Goal: Task Accomplishment & Management: Manage account settings

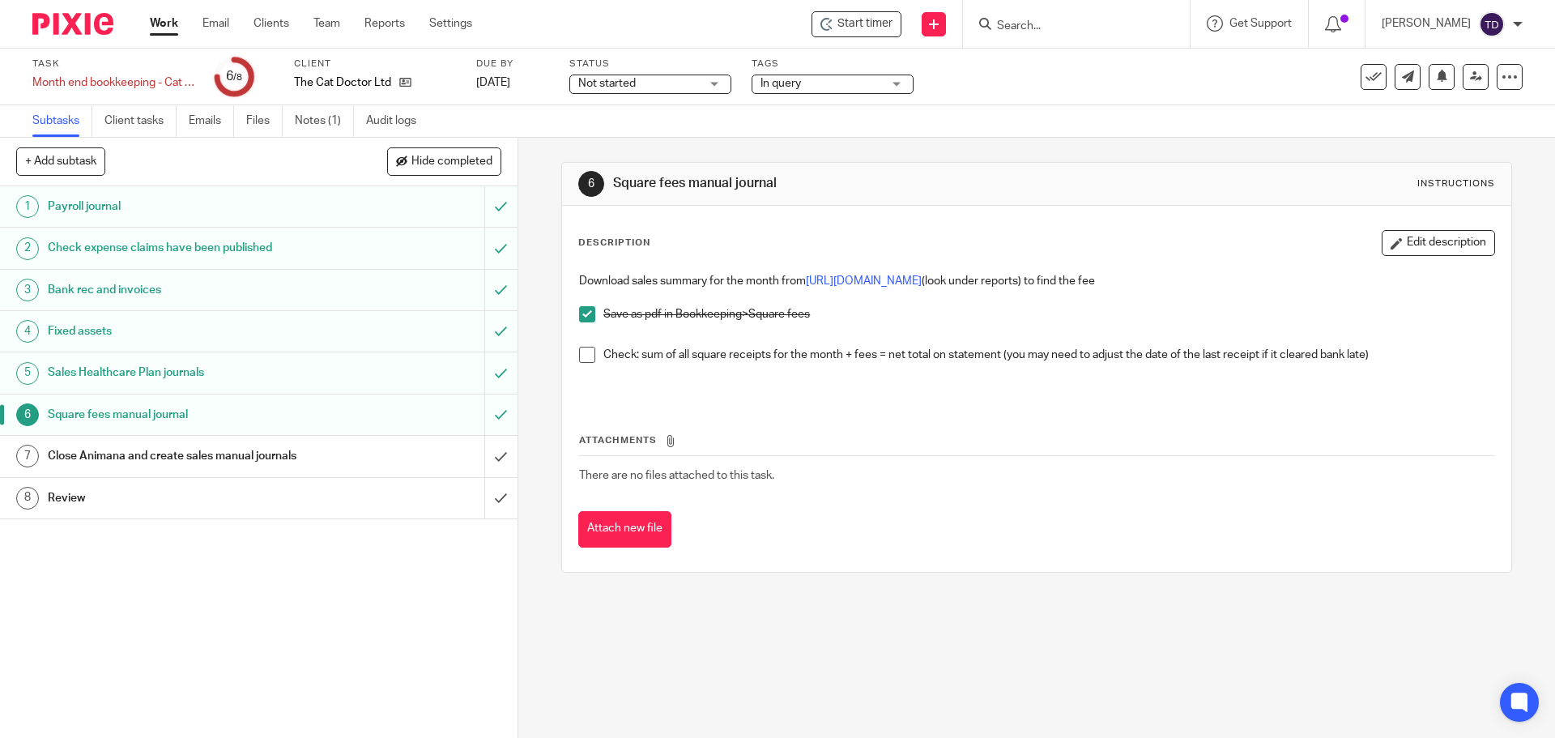
click at [1081, 100] on div "Task Month end bookkeeping - Cat Doctor - August 2025 Save Month end bookkeepin…" at bounding box center [777, 77] width 1555 height 57
click at [164, 20] on link "Work" at bounding box center [164, 23] width 28 height 16
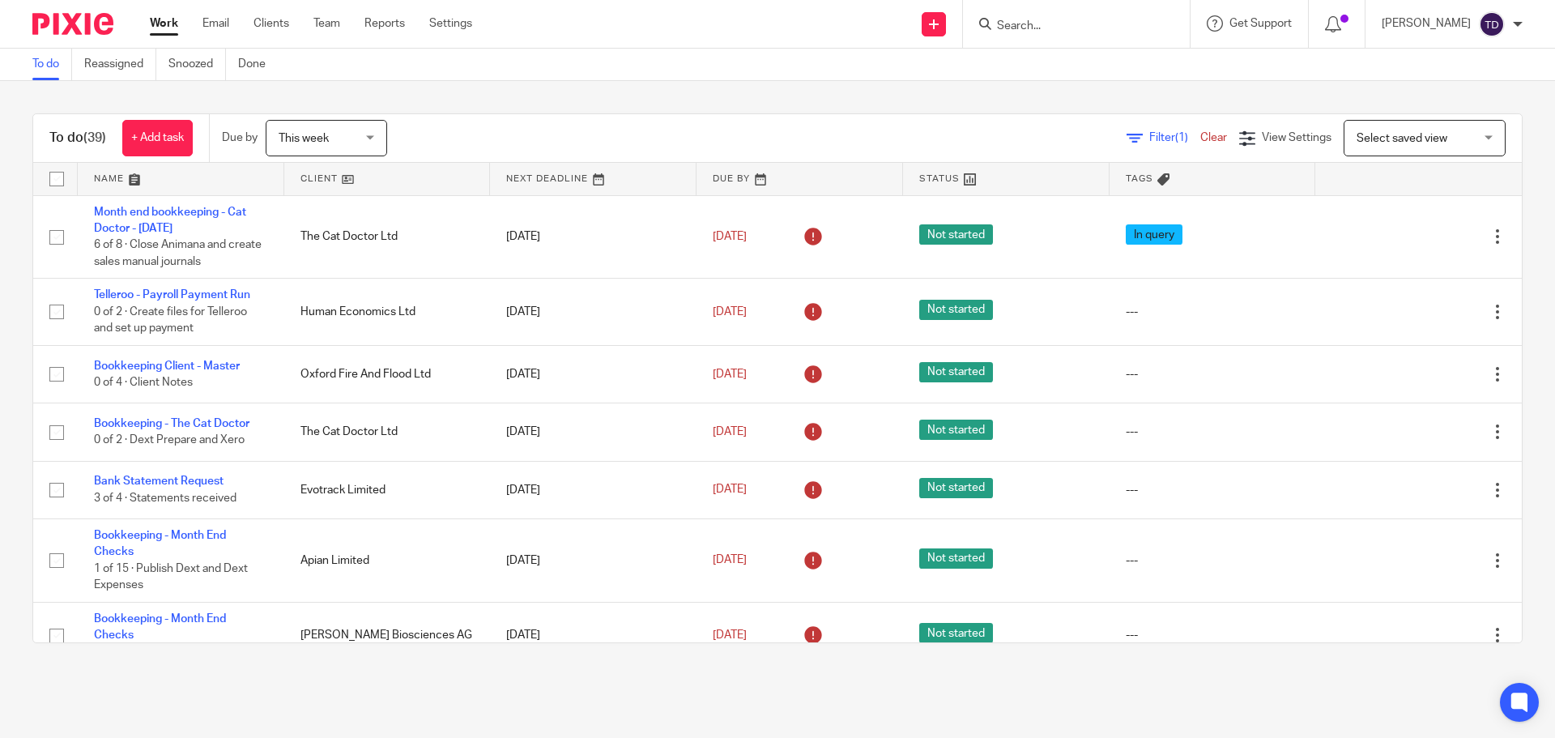
click at [1149, 138] on span "Filter (1)" at bounding box center [1174, 137] width 51 height 11
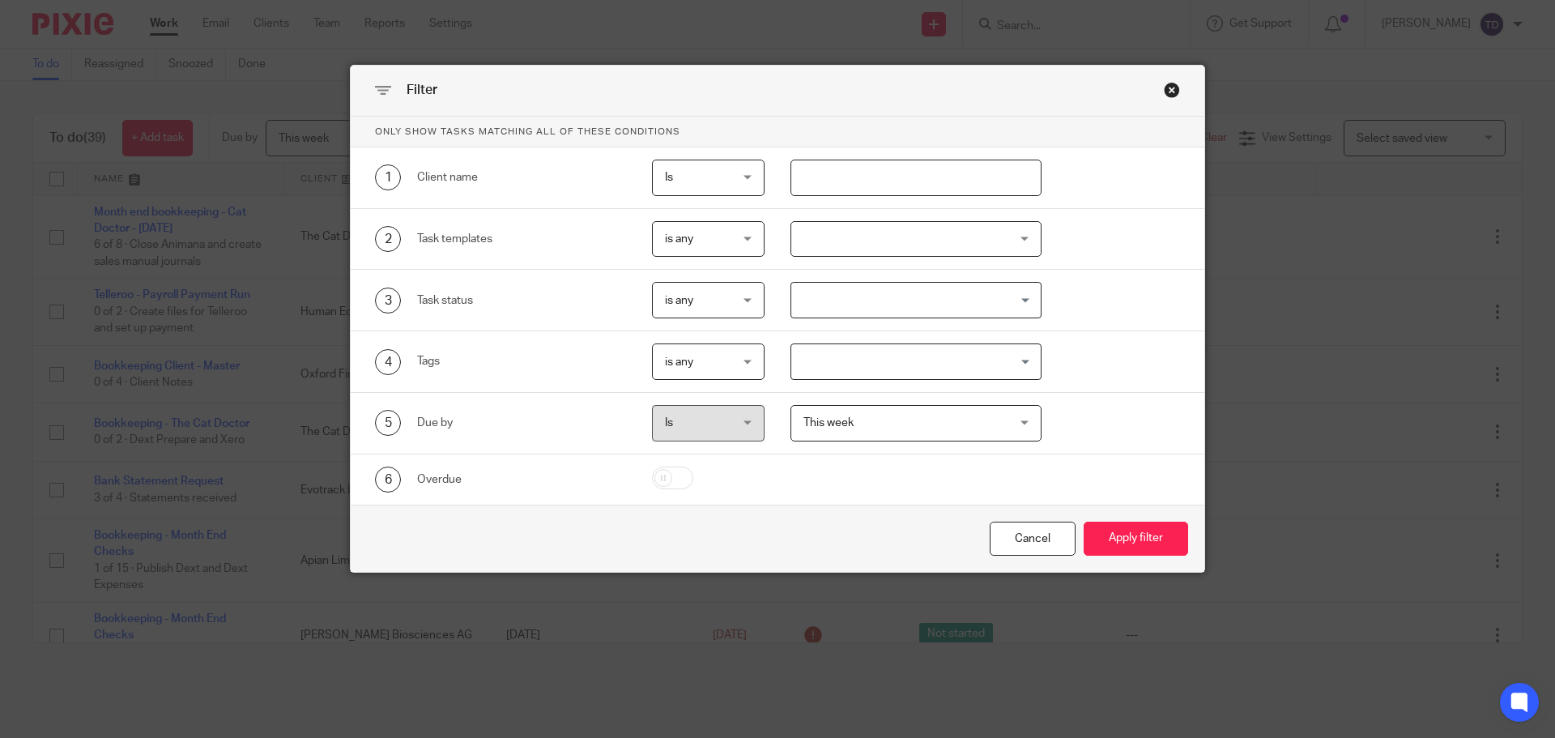
click at [819, 173] on input "text" at bounding box center [916, 178] width 252 height 36
type input "medwise"
click at [1083, 521] on button "Apply filter" at bounding box center [1135, 538] width 104 height 35
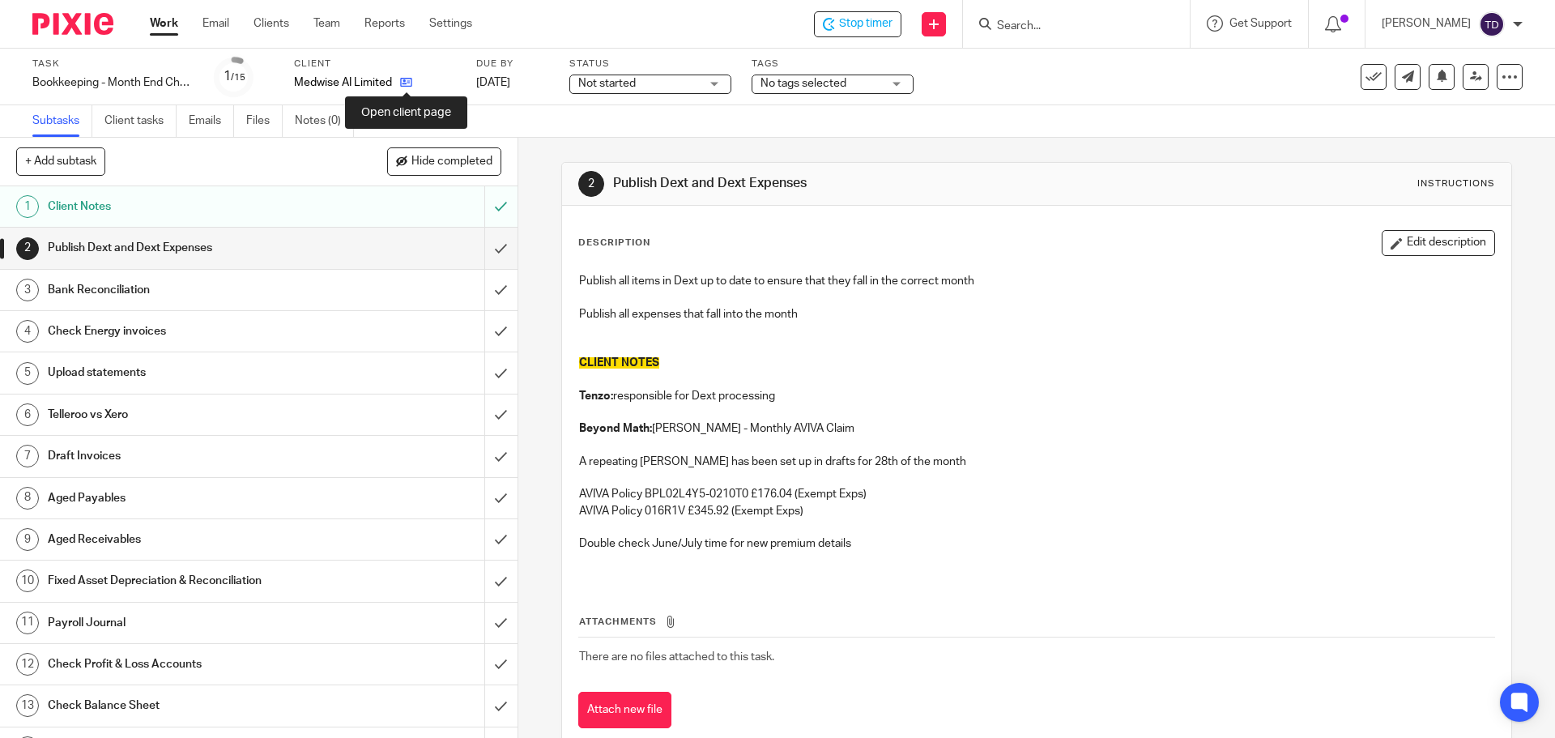
click at [407, 81] on icon at bounding box center [406, 82] width 12 height 12
drag, startPoint x: 396, startPoint y: 73, endPoint x: 368, endPoint y: 90, distance: 33.0
click at [368, 90] on p "Medwise AI Limited" at bounding box center [343, 82] width 98 height 16
click at [892, 24] on span "Start timer" at bounding box center [864, 23] width 55 height 17
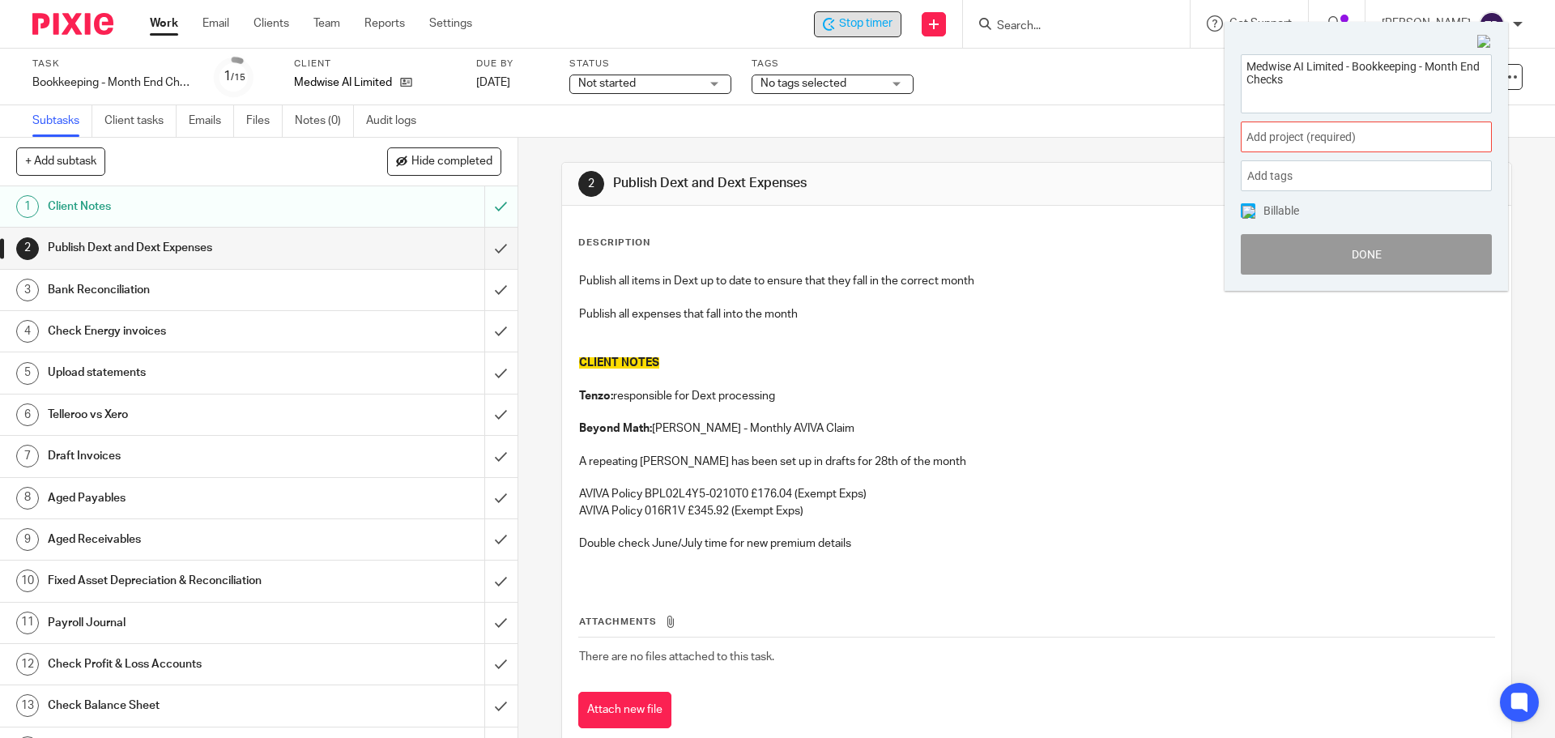
click at [1327, 126] on div "Add project (required) :" at bounding box center [1365, 136] width 251 height 31
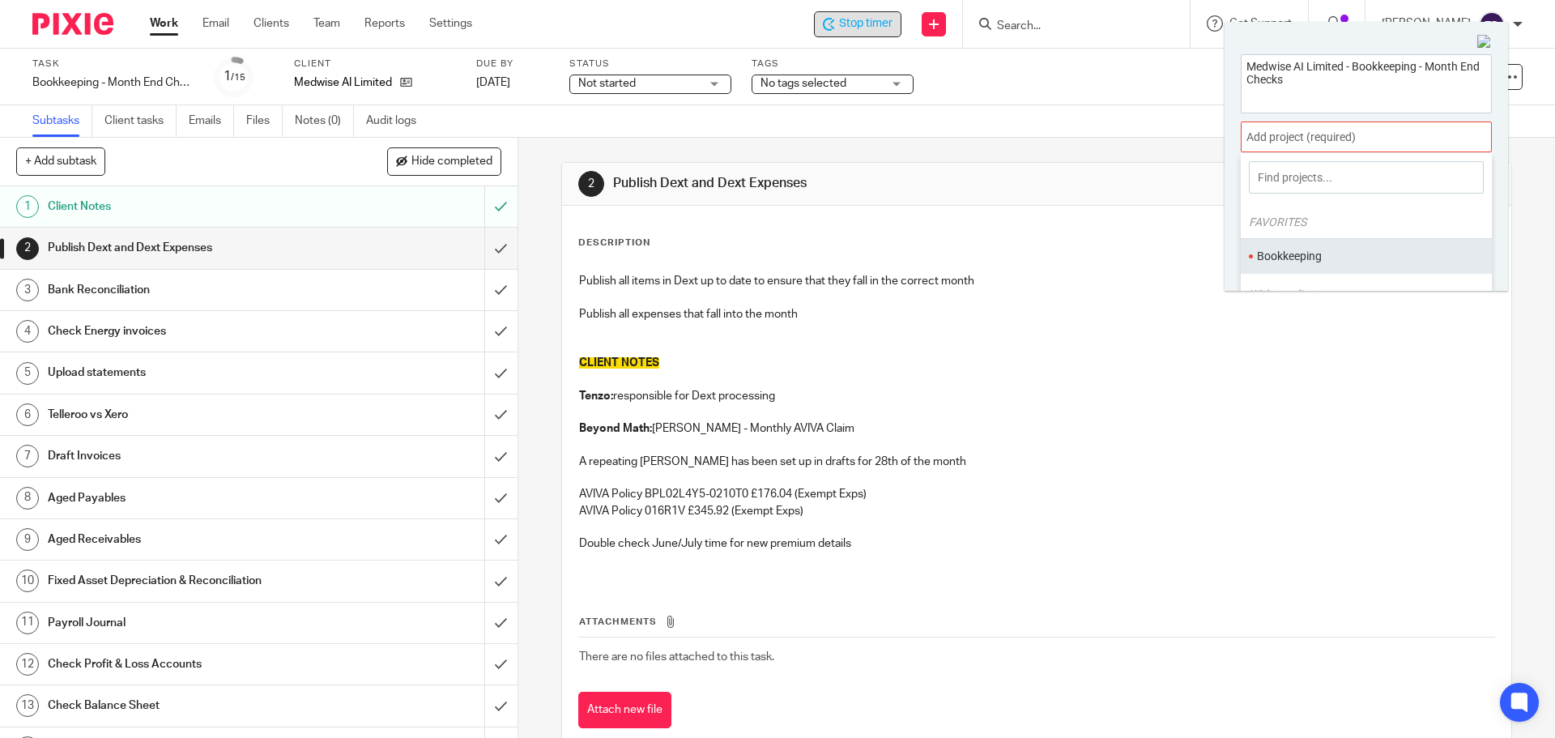
click at [1328, 246] on ul "Bookkeeping" at bounding box center [1365, 255] width 251 height 35
click at [1302, 257] on li "Bookkeeping" at bounding box center [1362, 256] width 211 height 17
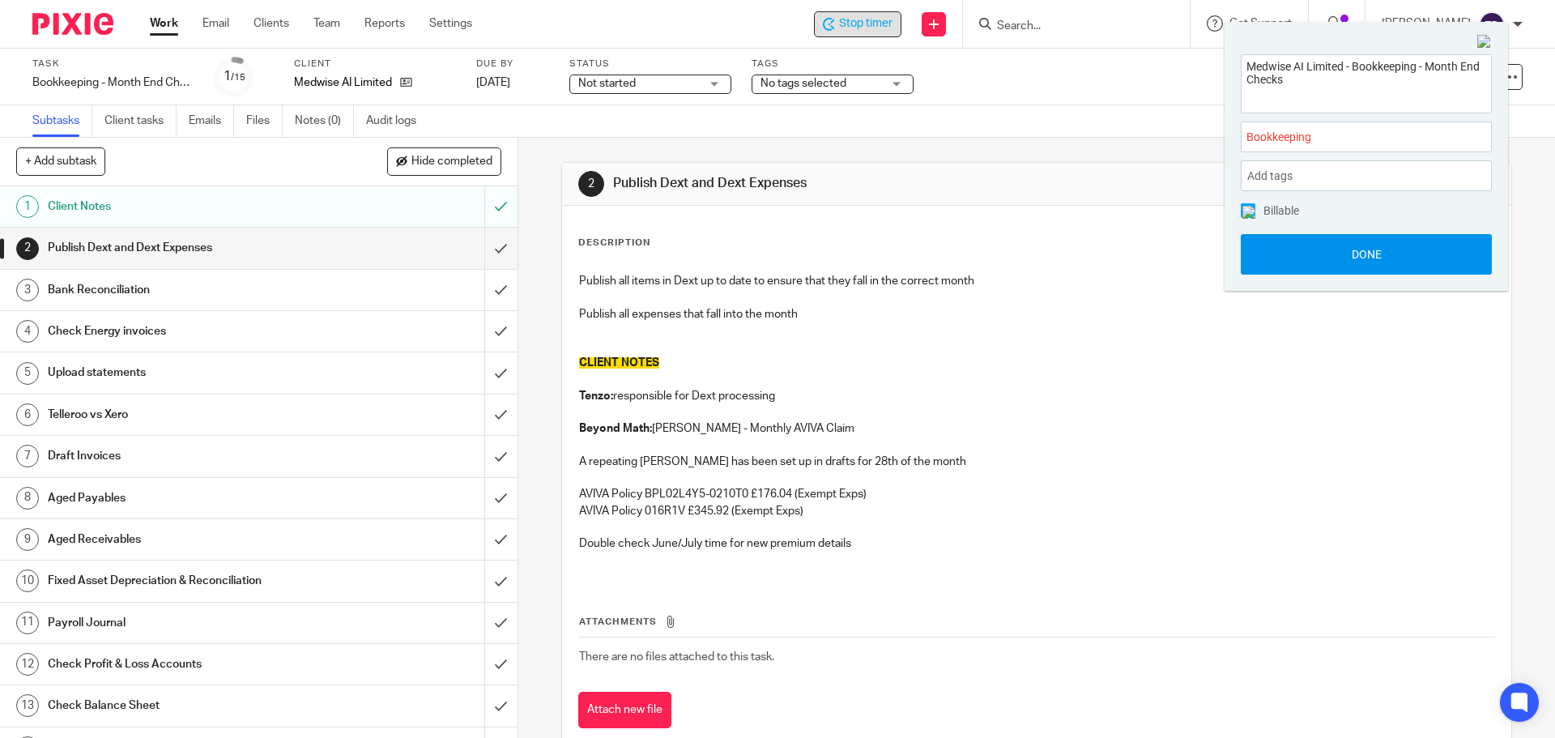
click at [1304, 252] on button "Done" at bounding box center [1365, 254] width 251 height 40
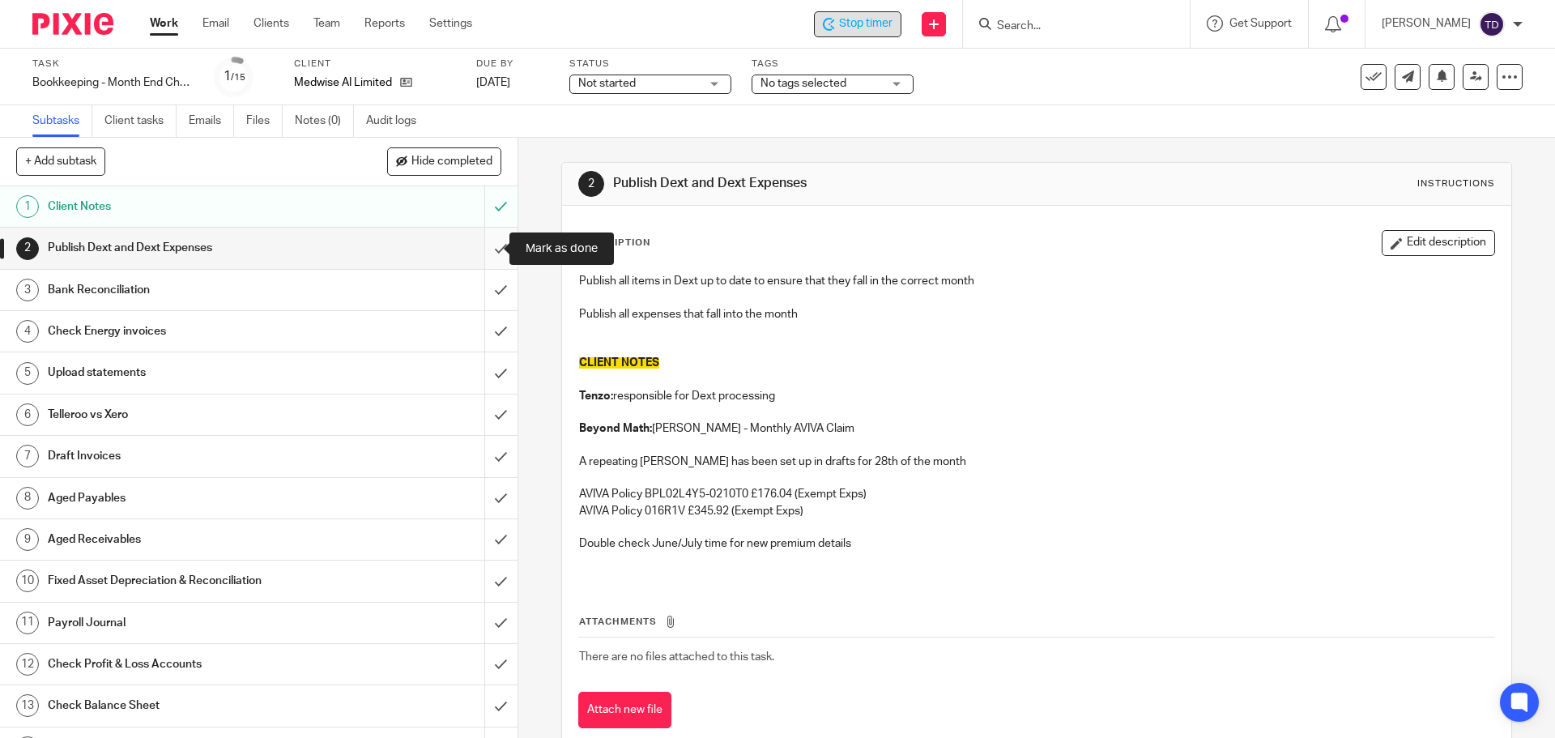
click at [489, 241] on input "submit" at bounding box center [258, 248] width 517 height 40
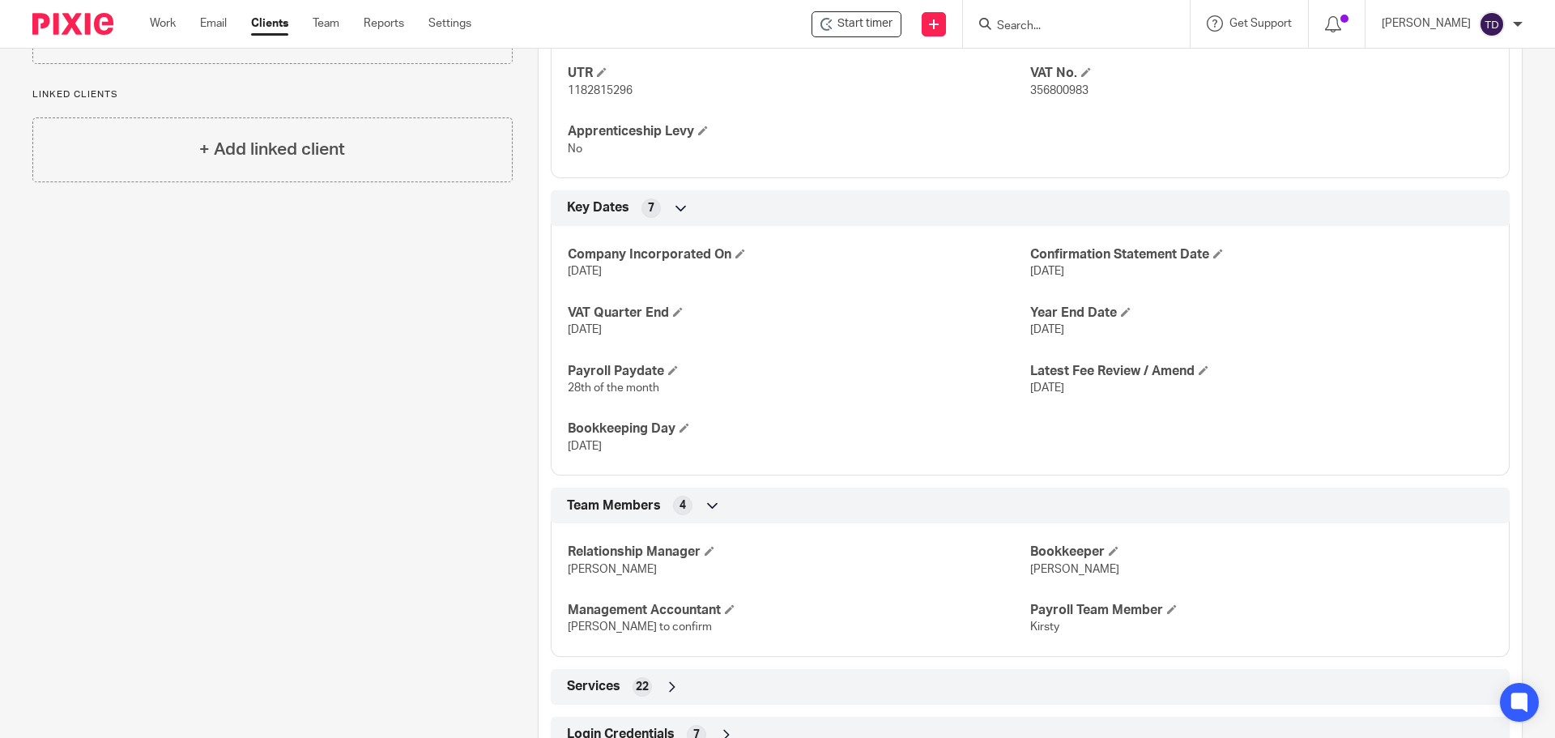
scroll to position [900, 0]
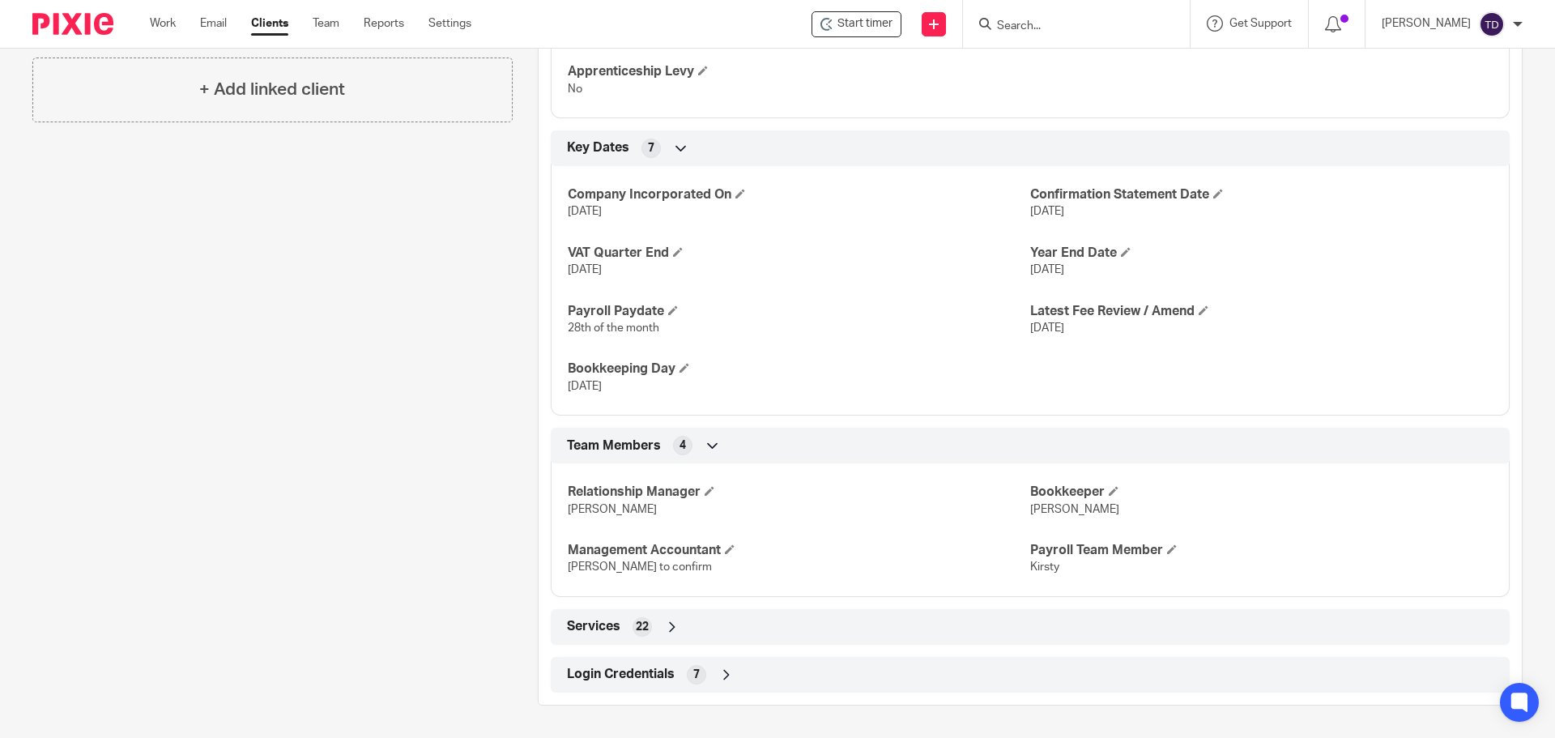
click at [718, 667] on icon at bounding box center [726, 674] width 16 height 16
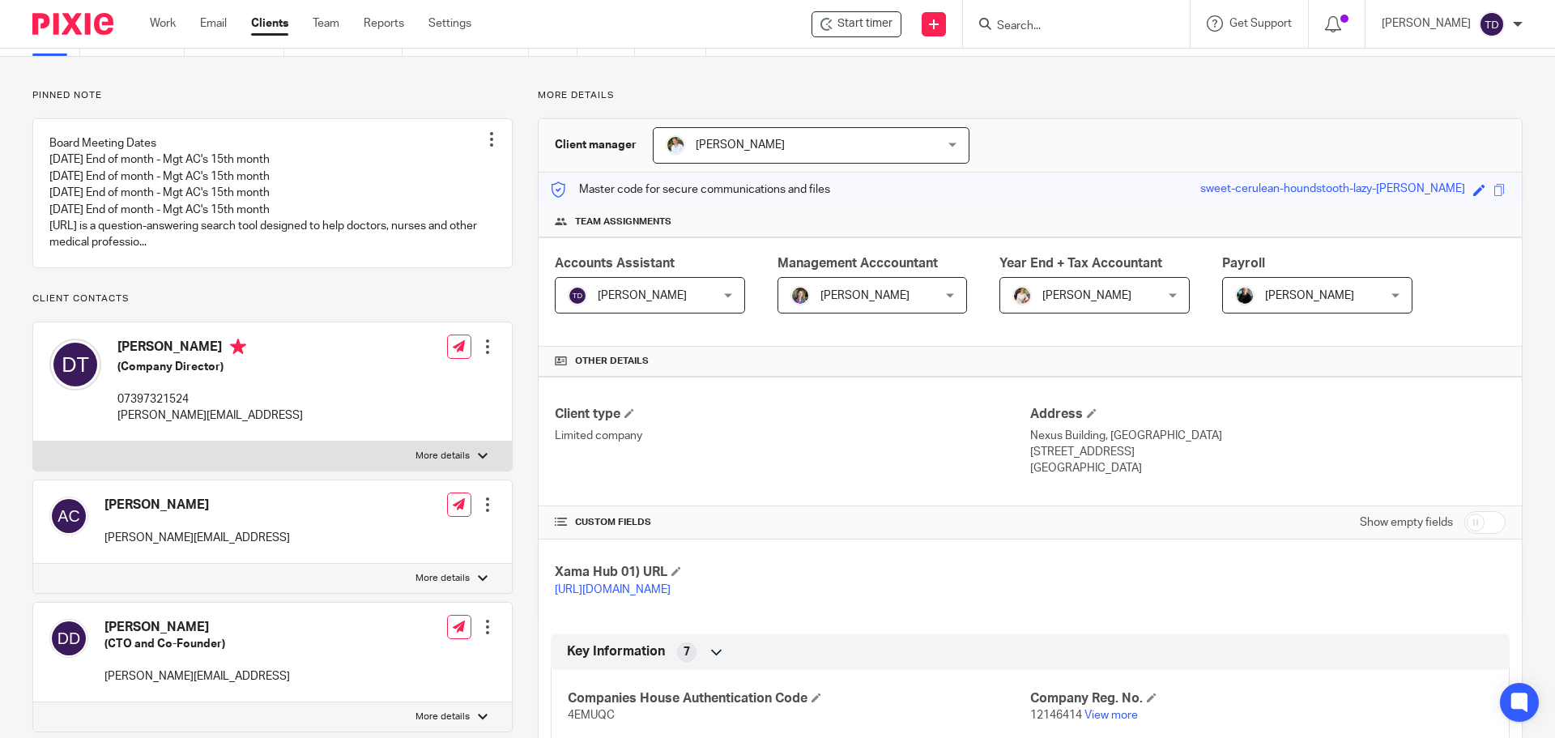
scroll to position [0, 0]
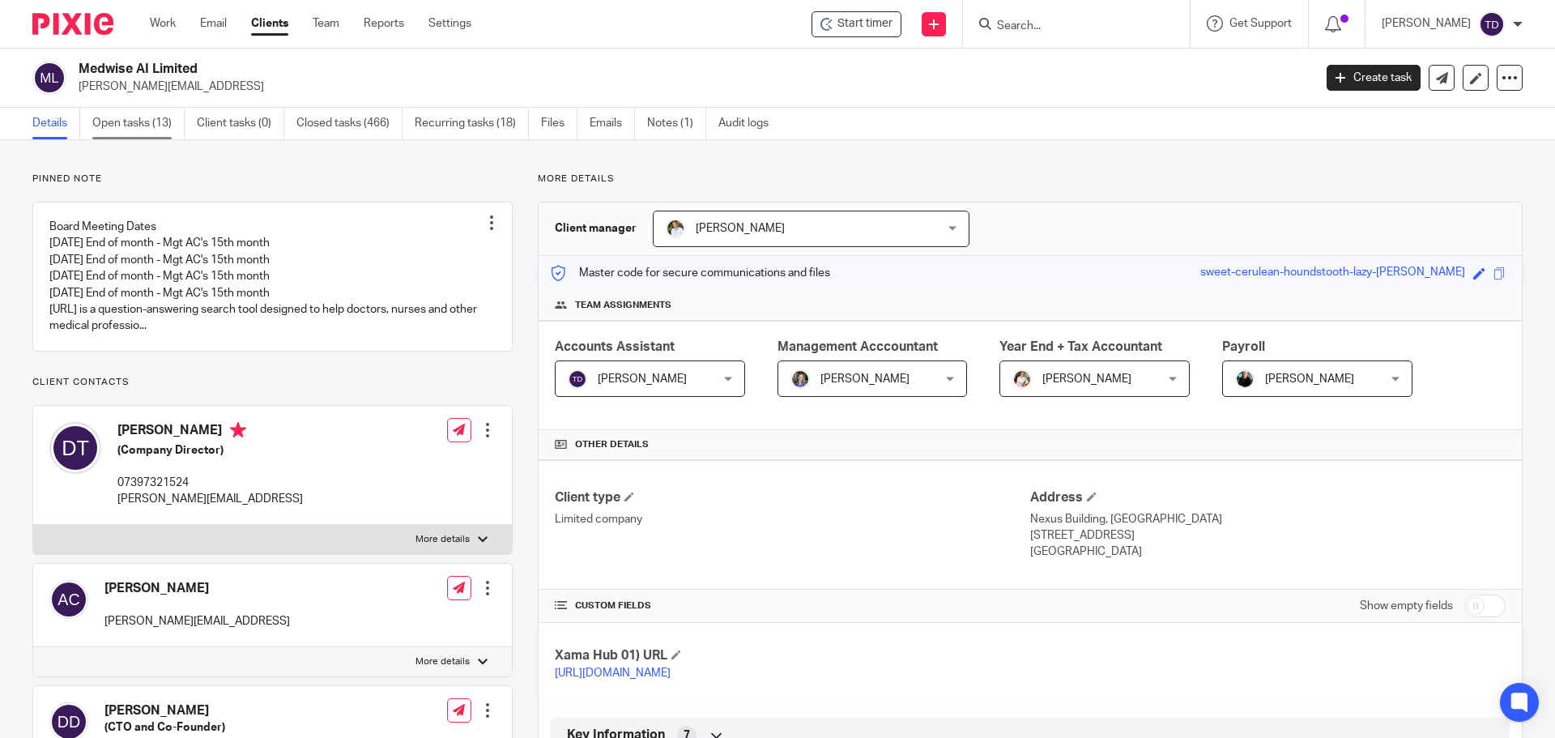
click at [148, 119] on link "Open tasks (13)" at bounding box center [138, 124] width 92 height 32
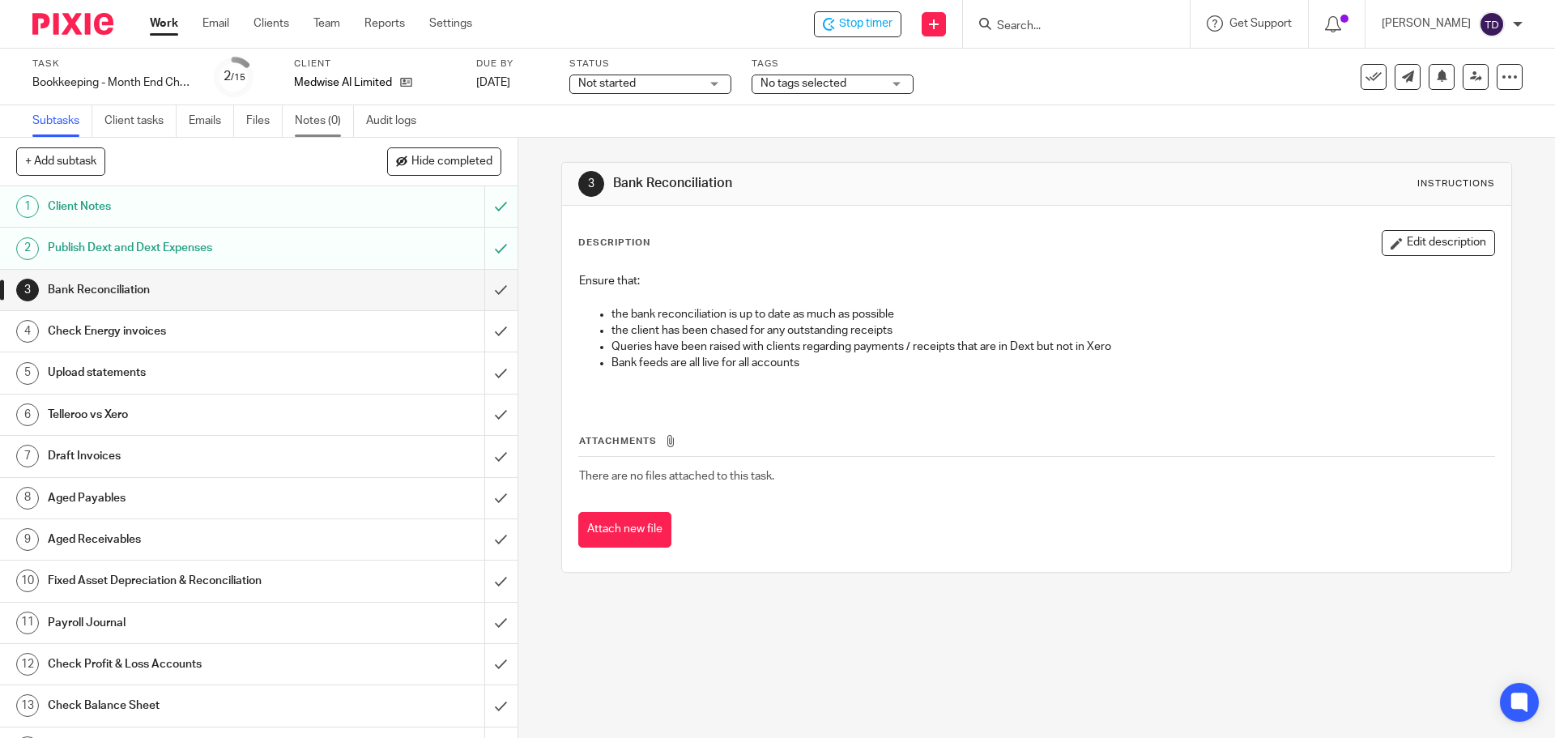
drag, startPoint x: 332, startPoint y: 117, endPoint x: 347, endPoint y: 127, distance: 18.0
click at [347, 127] on link "Notes (0)" at bounding box center [324, 121] width 59 height 32
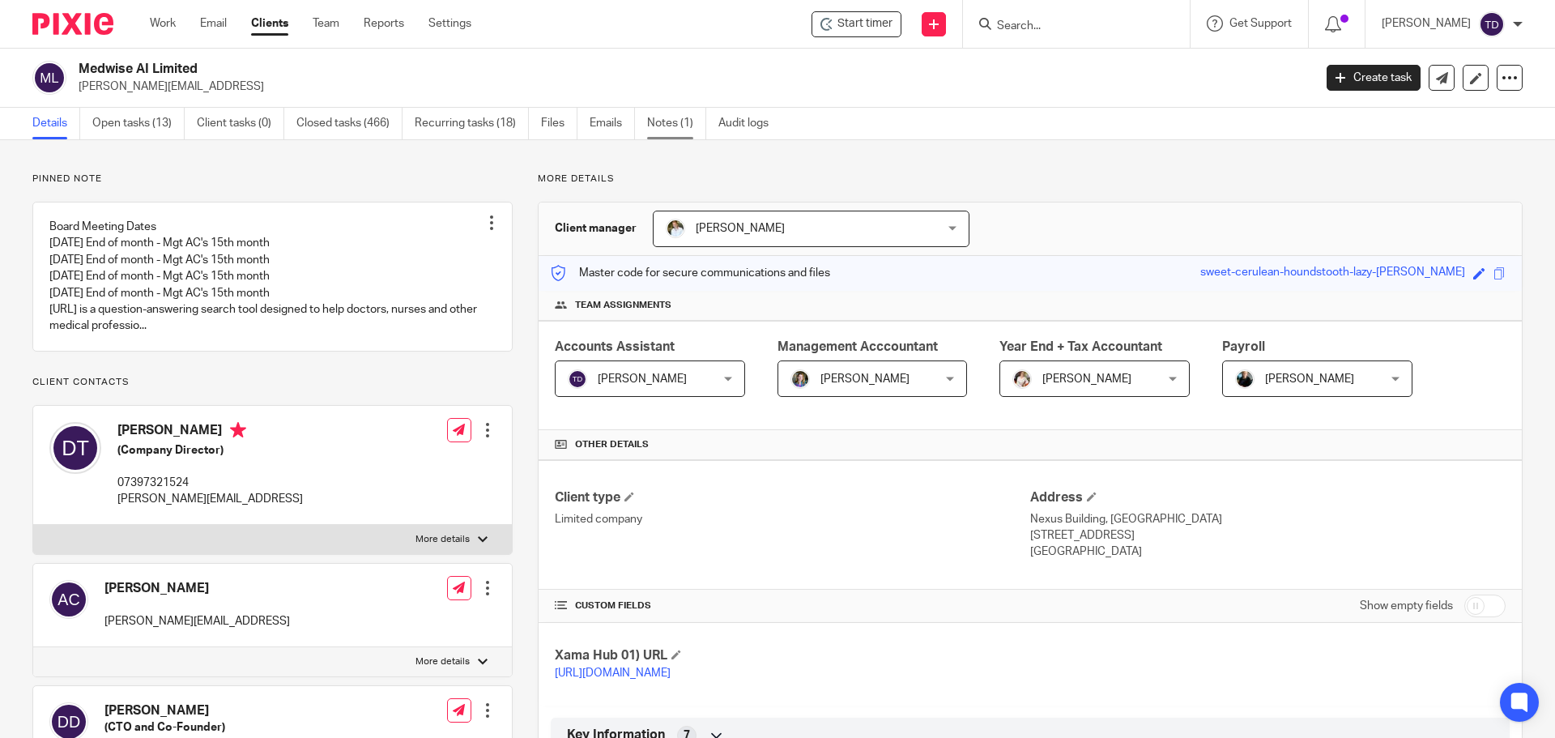
click at [653, 123] on link "Notes (1)" at bounding box center [676, 124] width 59 height 32
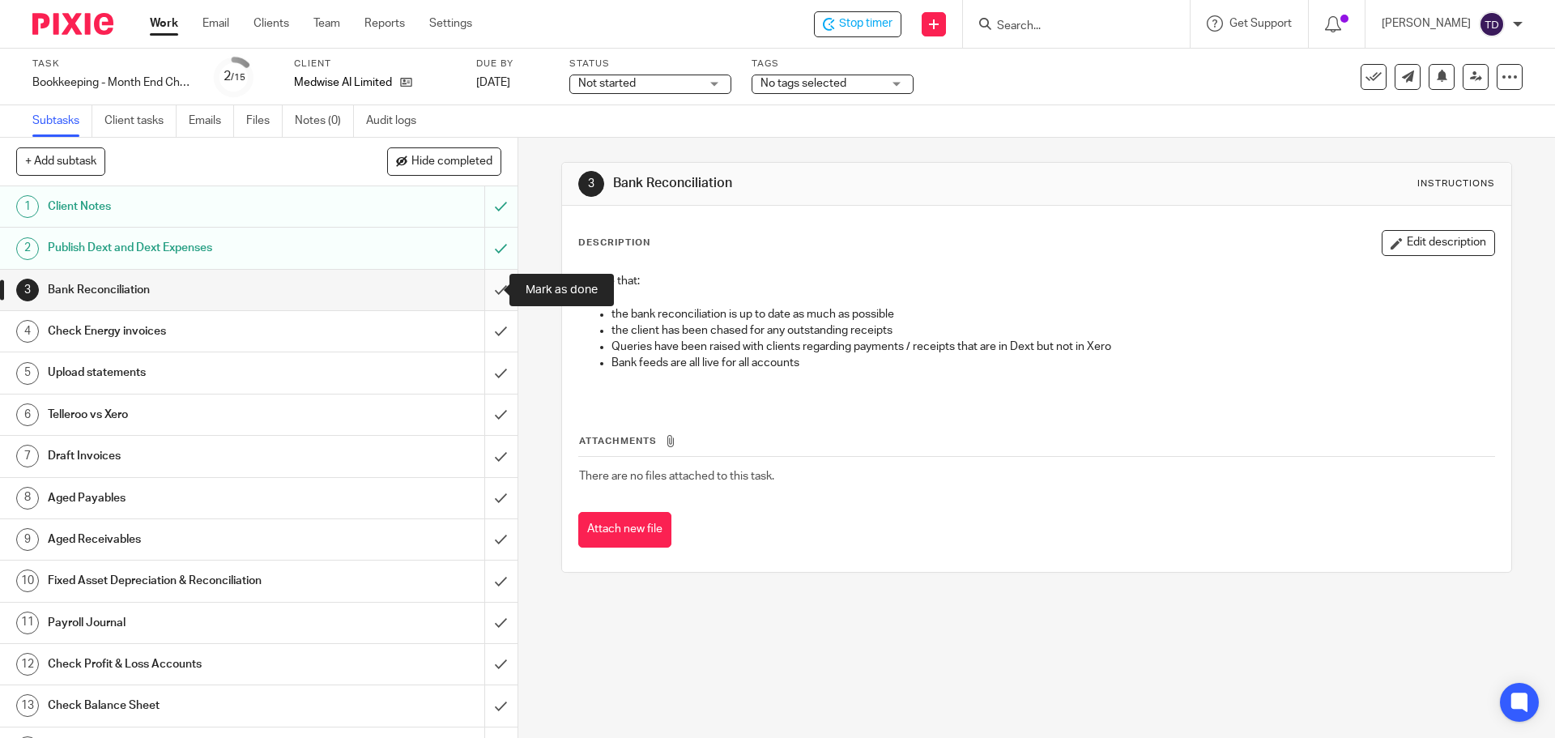
click at [479, 287] on input "submit" at bounding box center [258, 290] width 517 height 40
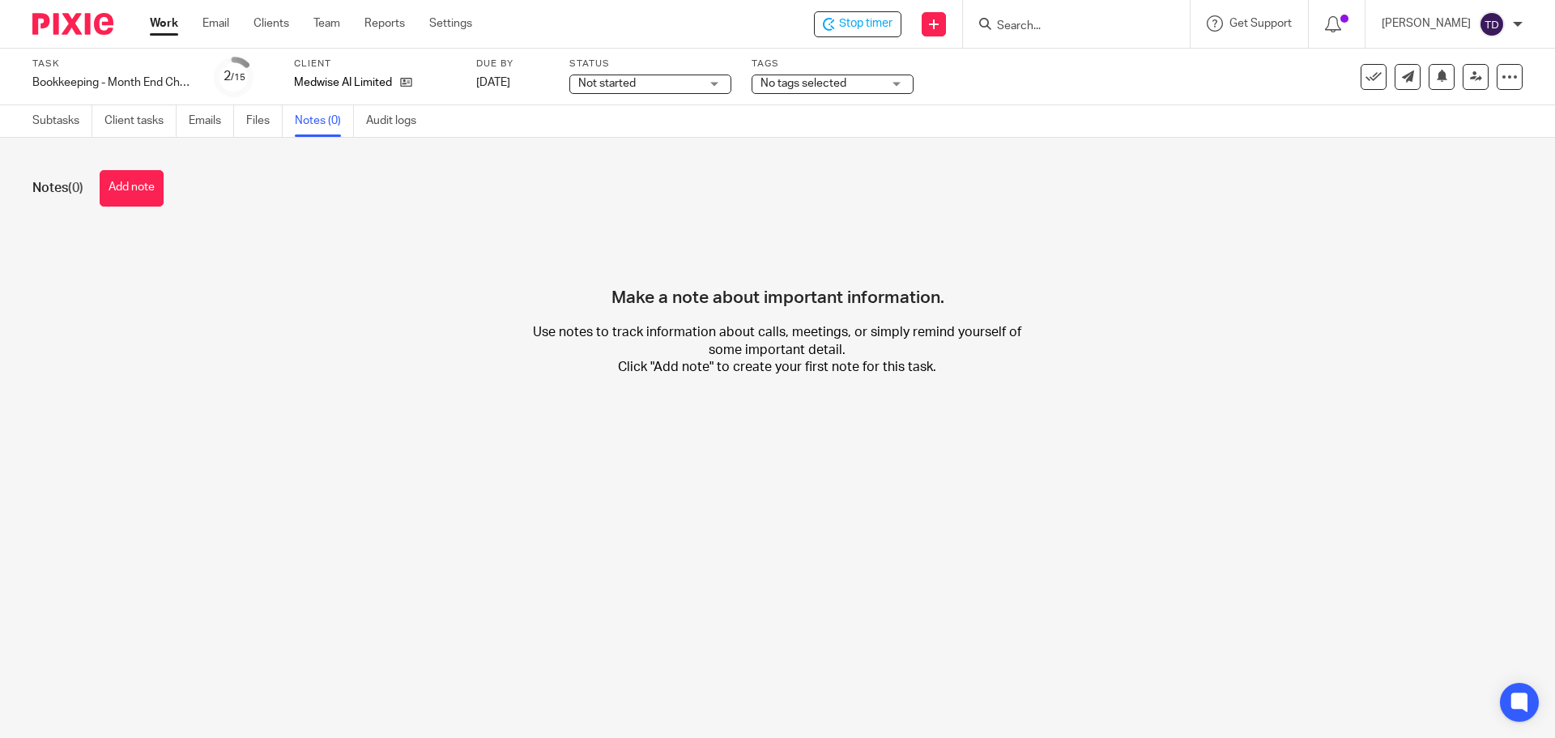
click at [121, 189] on button "Add note" at bounding box center [132, 188] width 64 height 36
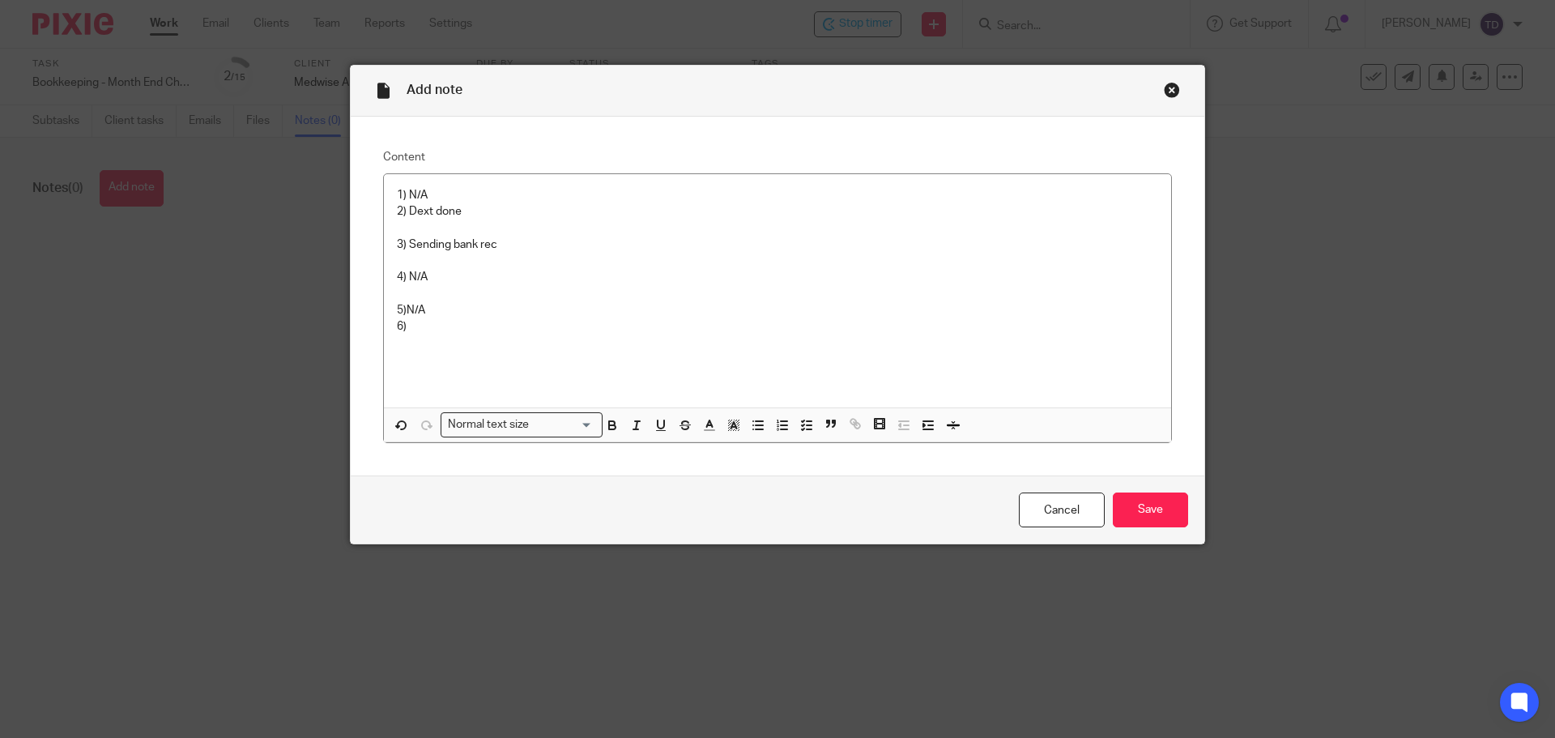
click at [416, 324] on p "1) N/A 2) Dext done 3) Sending bank rec 4) N/A 5)N/A 6)" at bounding box center [777, 260] width 761 height 147
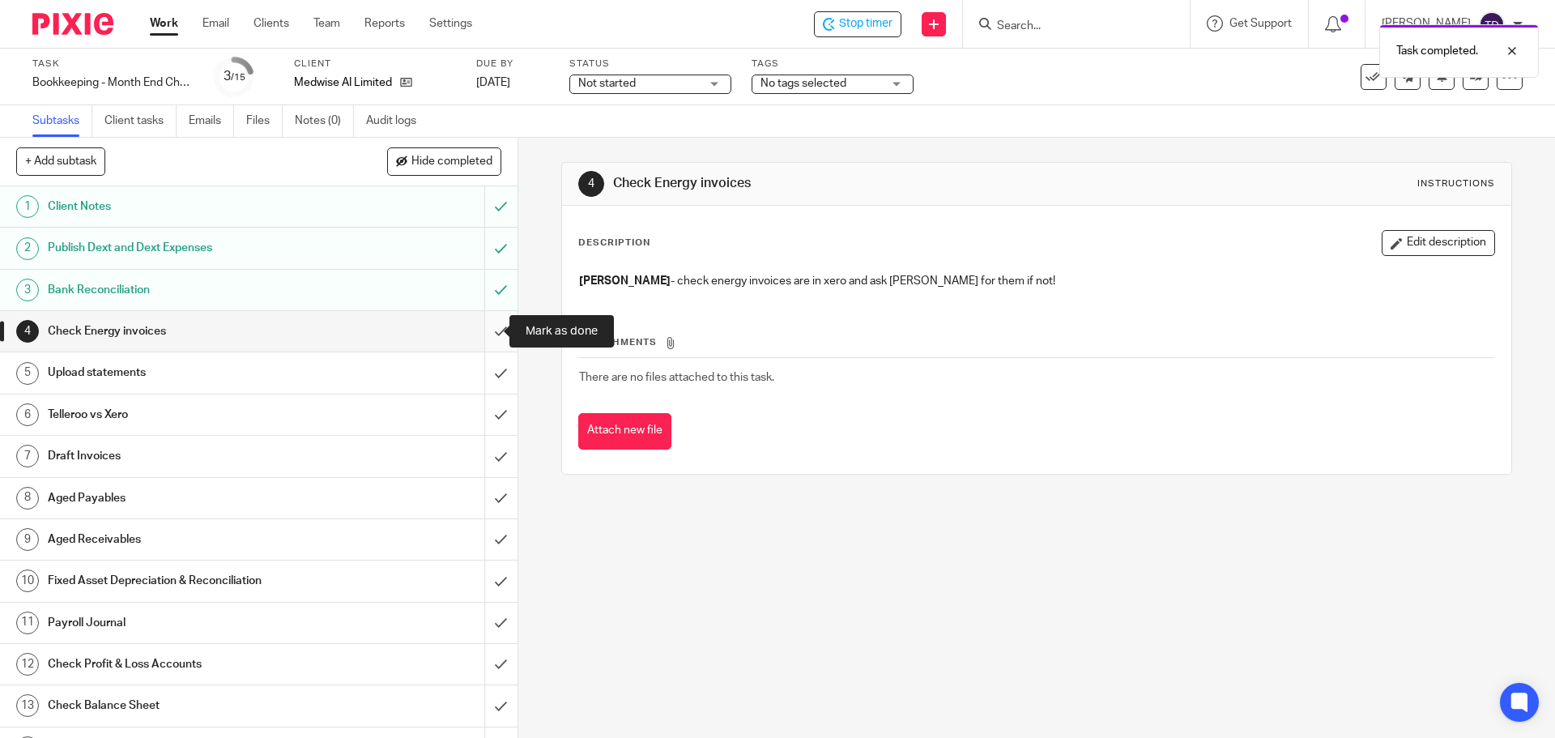
click at [486, 333] on input "submit" at bounding box center [258, 331] width 517 height 40
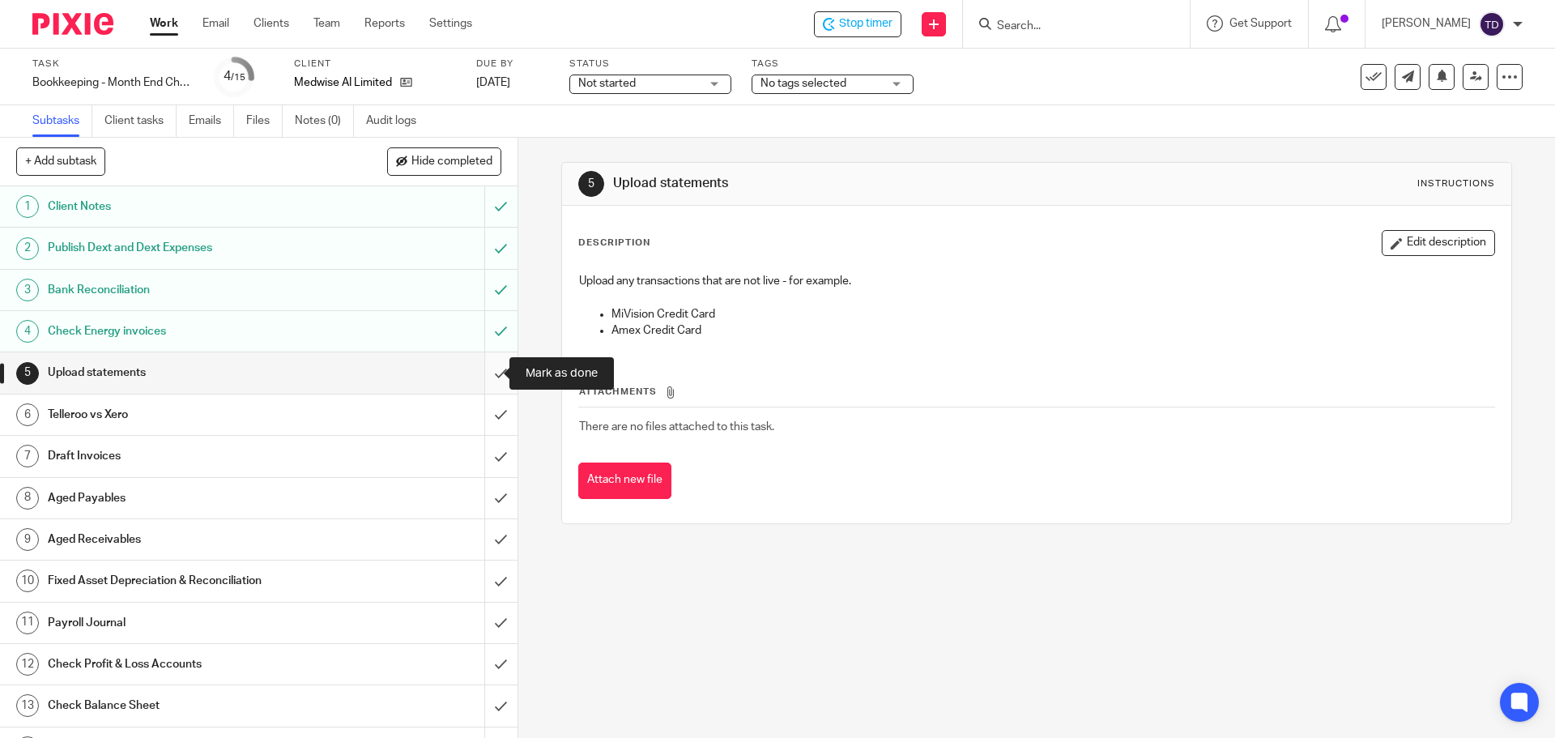
click at [486, 366] on input "submit" at bounding box center [258, 372] width 517 height 40
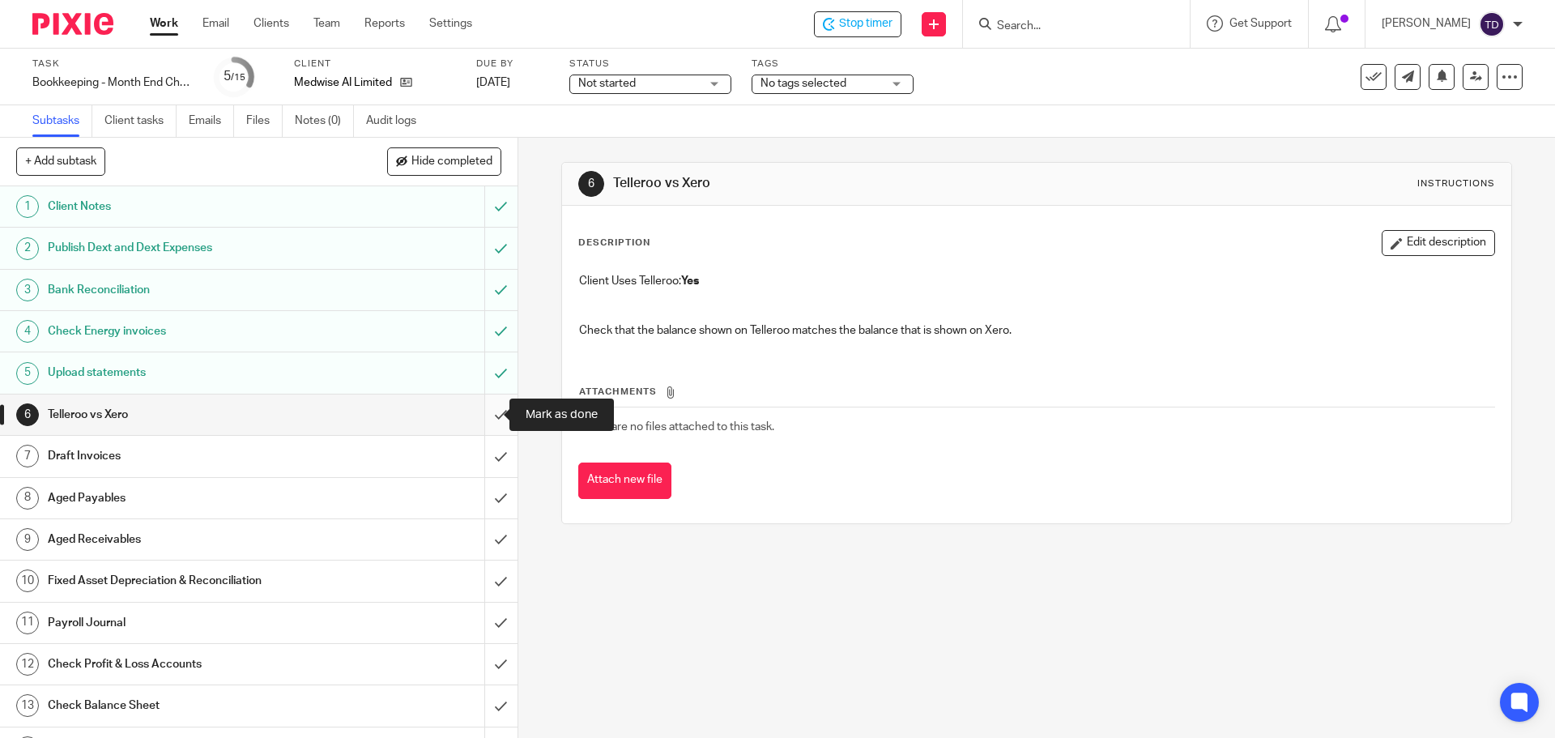
click at [482, 411] on input "submit" at bounding box center [258, 414] width 517 height 40
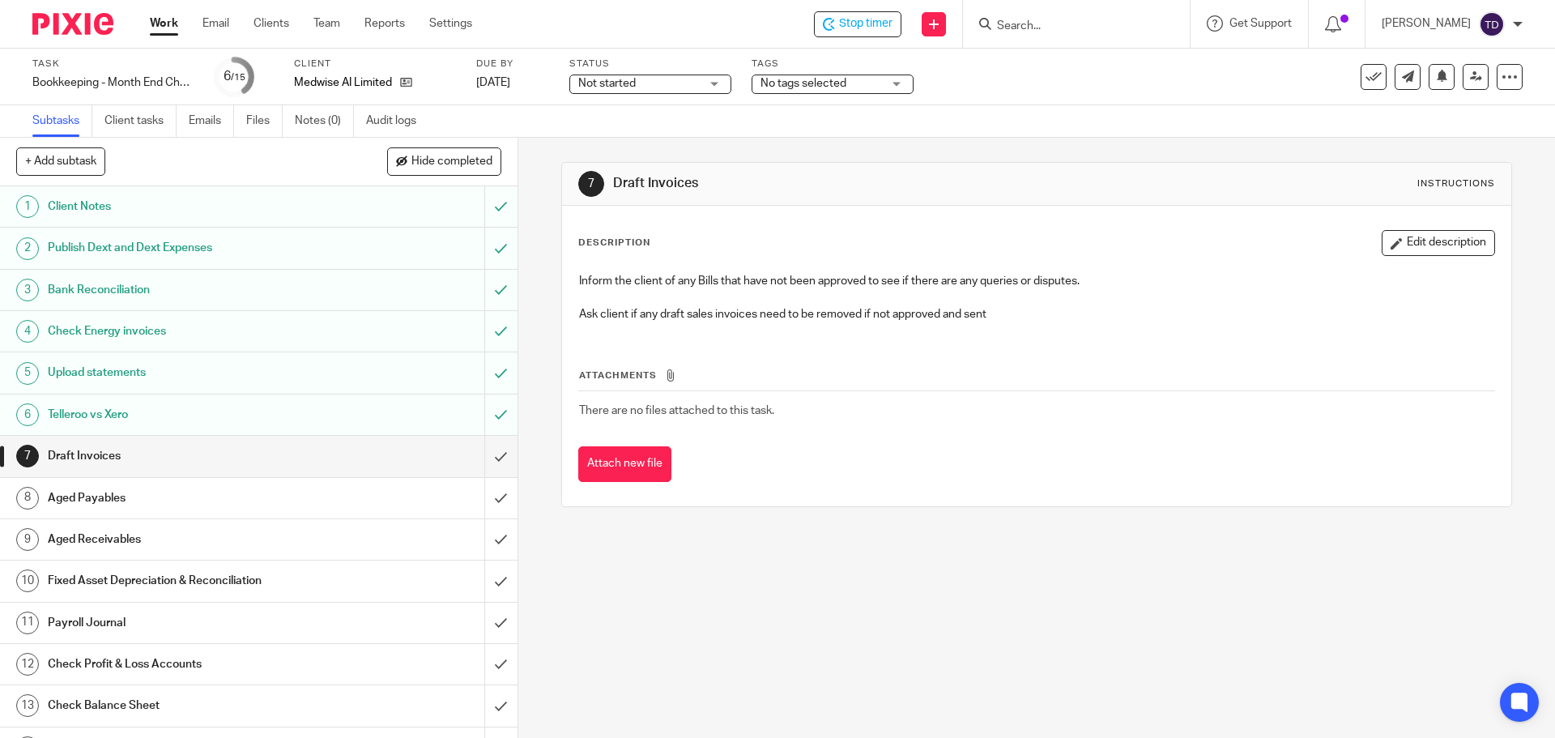
scroll to position [72, 0]
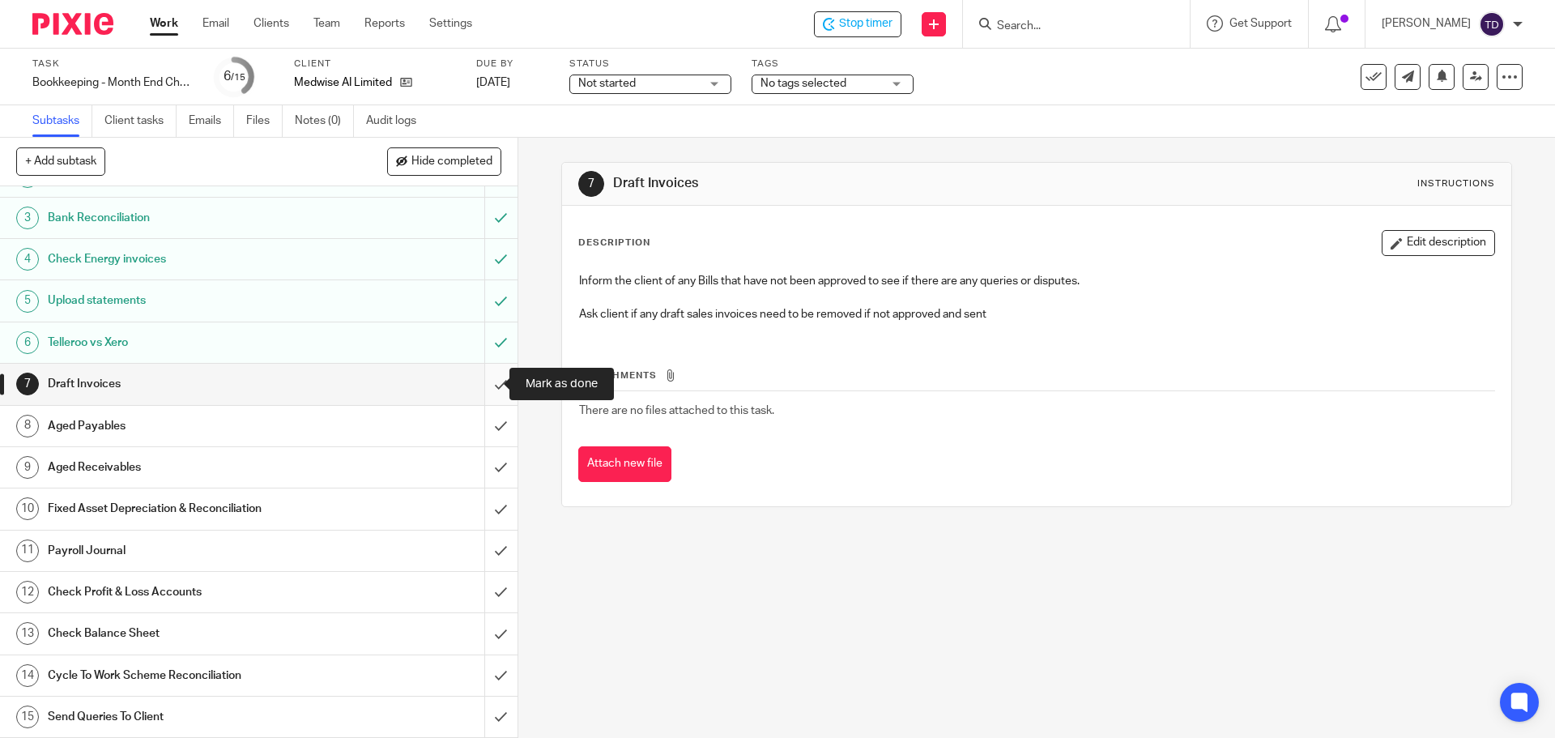
click at [491, 385] on input "submit" at bounding box center [258, 384] width 517 height 40
